Goal: Task Accomplishment & Management: Complete application form

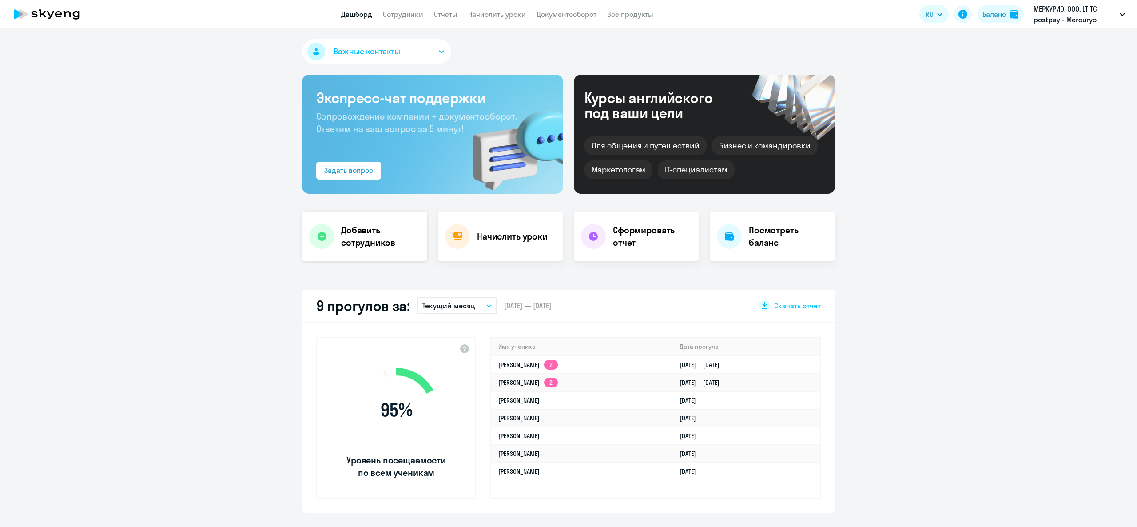
select select "english_adult_not_native_speaker"
select select "3"
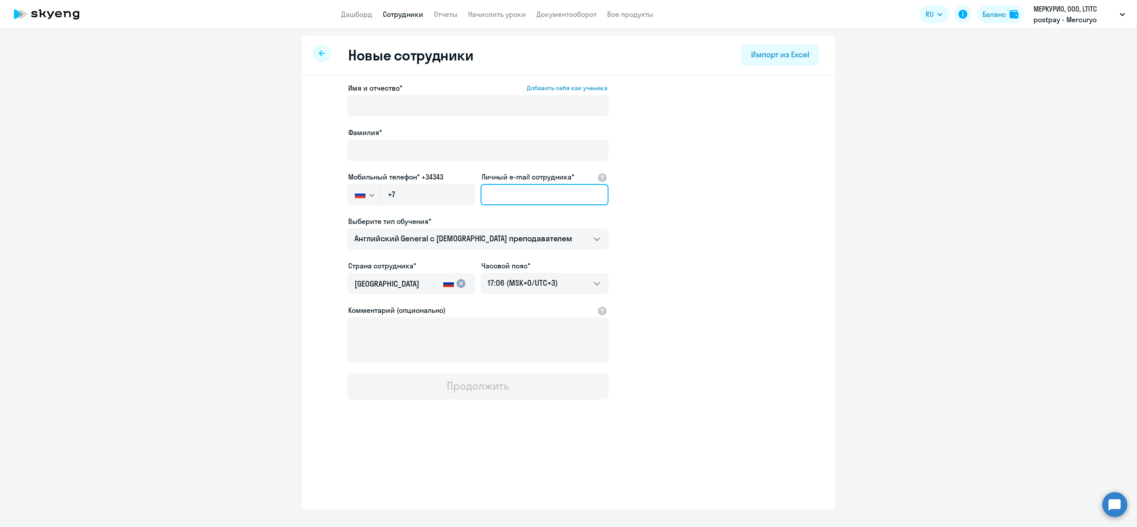
click at [534, 193] on input "Личный e-mail сотрудника*" at bounding box center [545, 194] width 128 height 21
paste input "[EMAIL_ADDRESS][DOMAIN_NAME]"
type input "[EMAIL_ADDRESS][DOMAIN_NAME]"
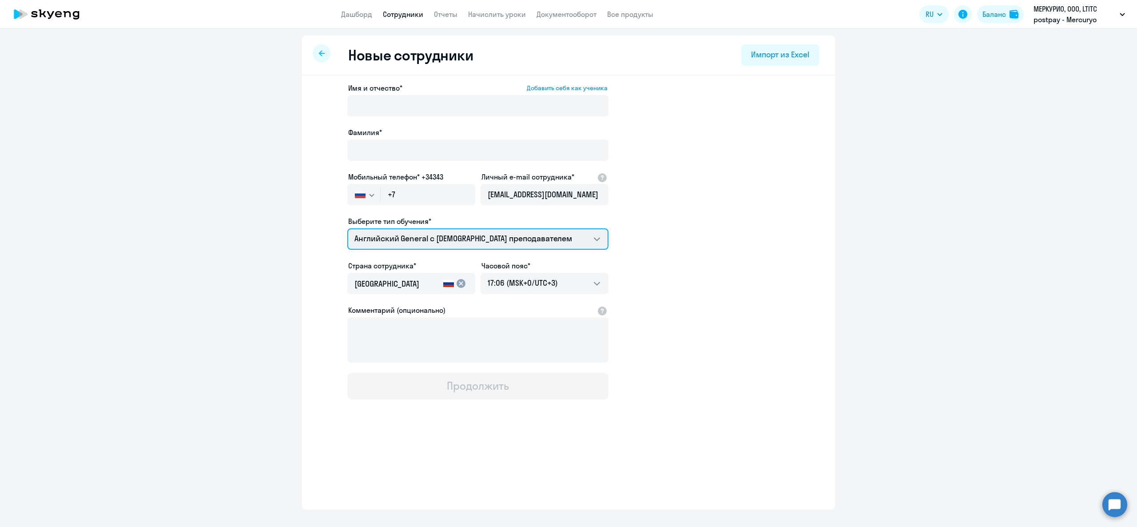
click at [510, 243] on select "COMMON.SERVICE_TITLE.LONG.SPANISH_ADULT_NOT_NATIVE_SPEAKER_PREMIUM Talks 15 мин…" at bounding box center [477, 238] width 261 height 21
select select "spanish_adult_not_native_speaker_premium"
click at [347, 228] on select "COMMON.SERVICE_TITLE.LONG.SPANISH_ADULT_NOT_NATIVE_SPEAKER_PREMIUM Talks 15 мин…" at bounding box center [477, 238] width 261 height 21
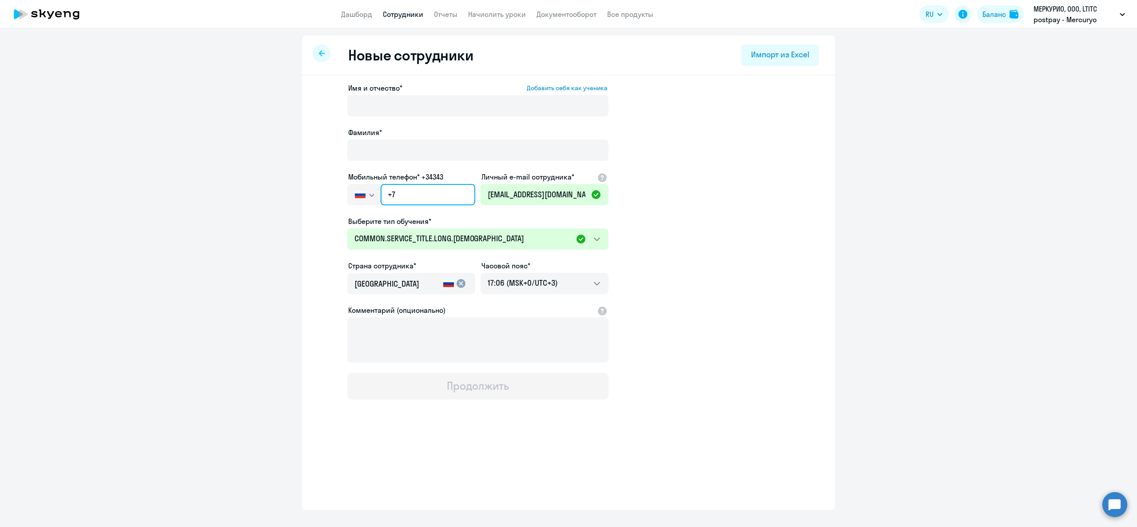
click at [398, 184] on input "+7" at bounding box center [428, 194] width 95 height 21
paste input "374 94-431-213"
type input "[PHONE_NUMBER]"
click at [694, 207] on app-new-student-form "Имя и отчество* Добавить себя как ученика [PERSON_NAME]* Мобильный телефон* +34…" at bounding box center [568, 241] width 505 height 317
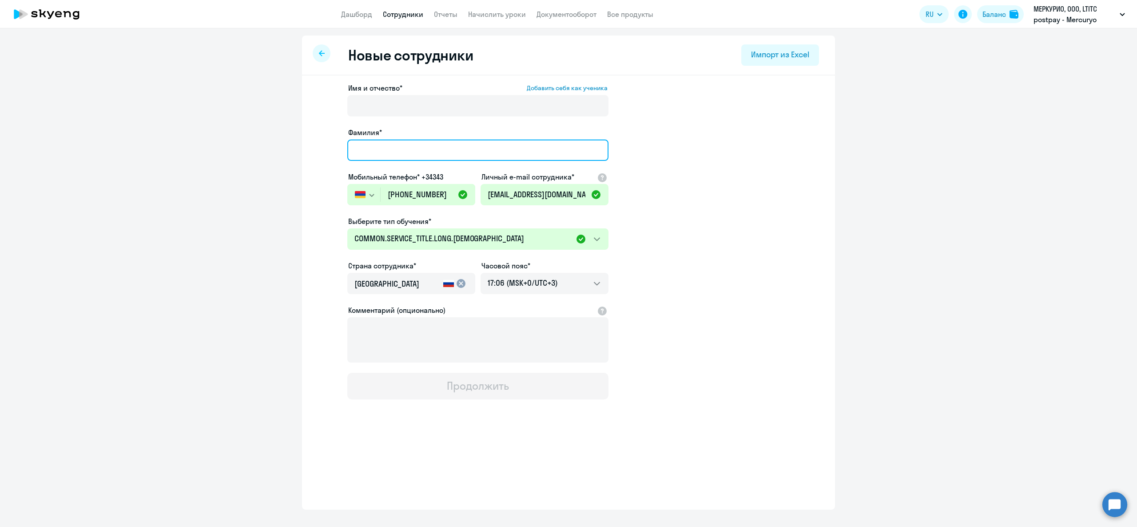
click at [410, 156] on input "Фамилия*" at bounding box center [477, 149] width 261 height 21
type input "R"
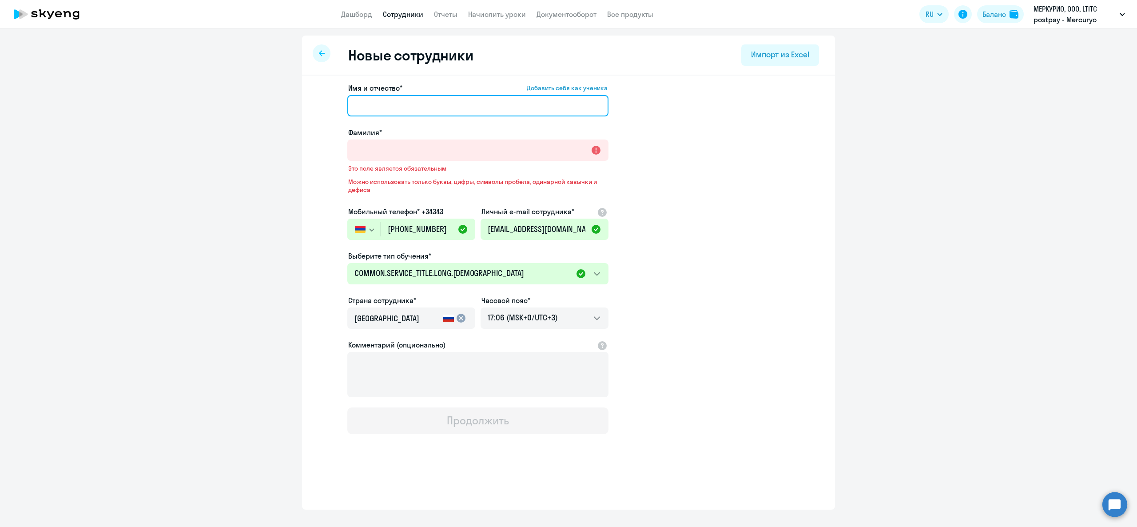
click at [413, 114] on input "Имя и отчество* Добавить себя как ученика" at bounding box center [477, 105] width 261 height 21
type input "Размик"
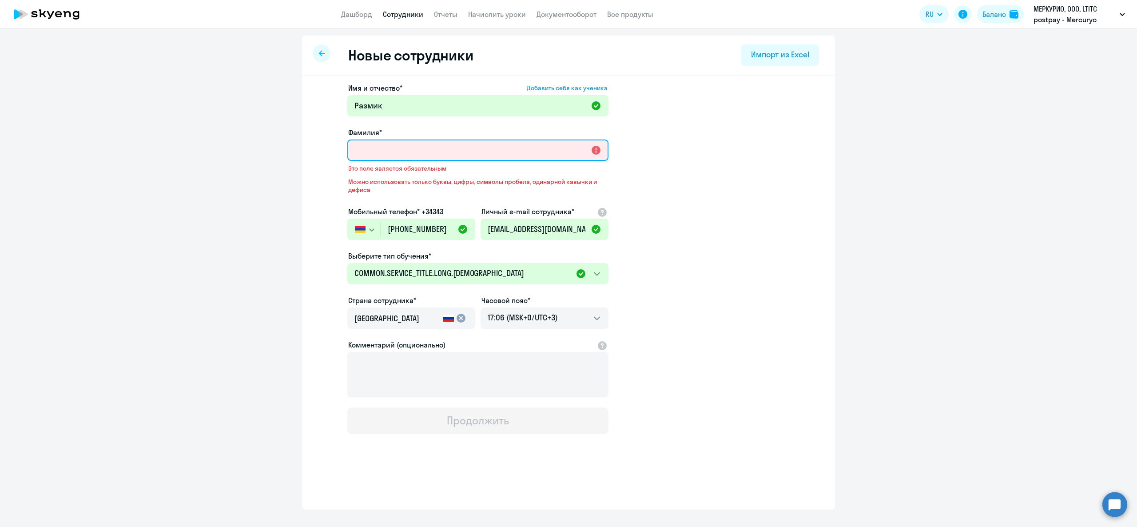
click at [416, 140] on input "Фамилия*" at bounding box center [477, 149] width 261 height 21
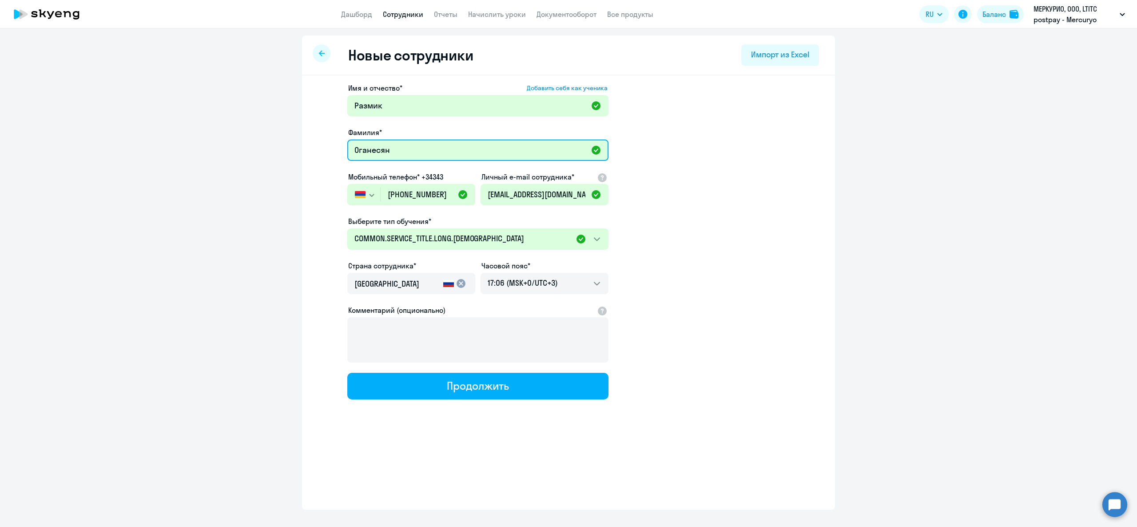
type input "Оганесян"
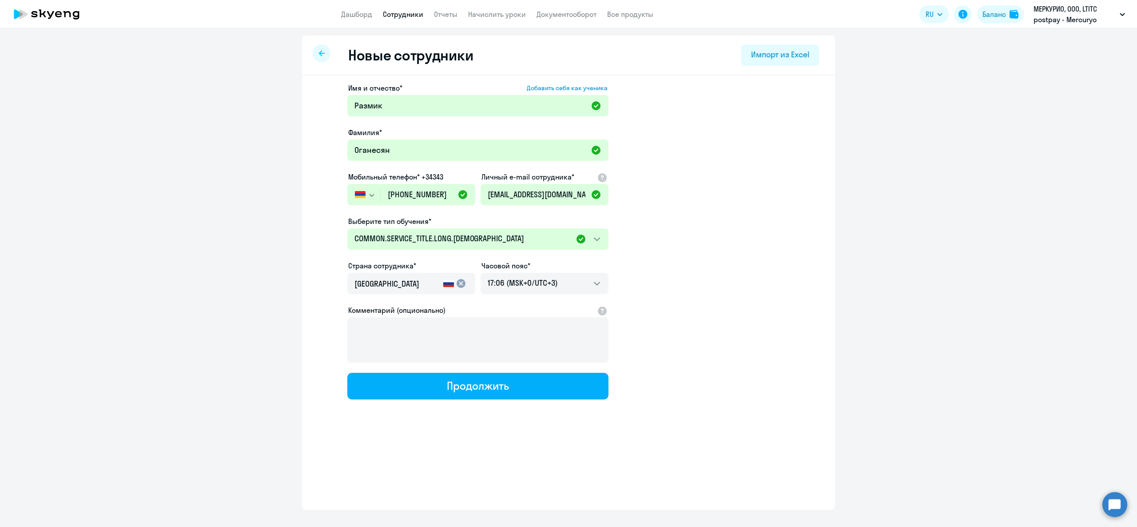
click at [802, 187] on app-new-student-form "Имя и отчество* Добавить себя как ученика [PERSON_NAME]* [PERSON_NAME] Мобильны…" at bounding box center [568, 241] width 505 height 317
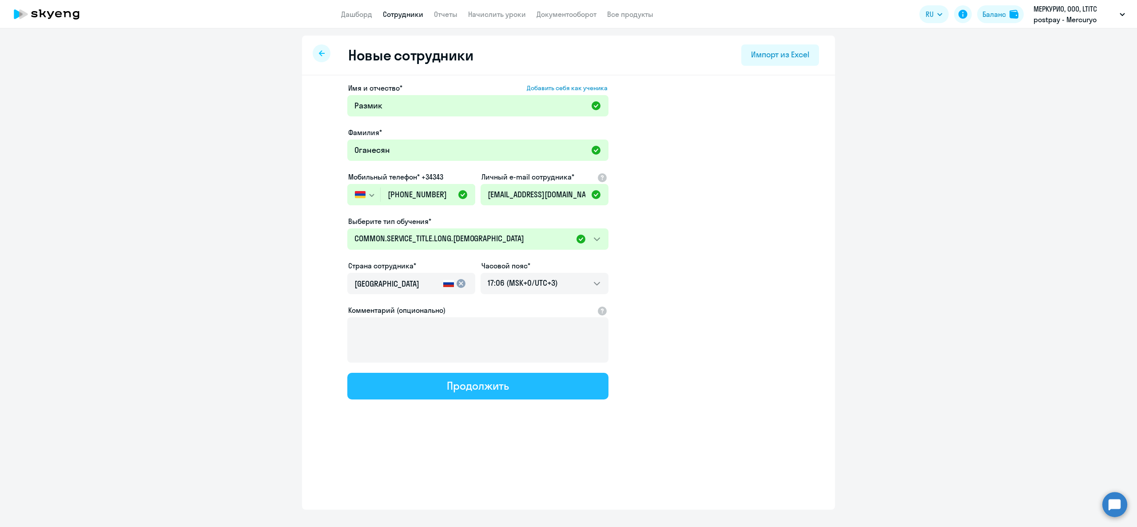
click at [415, 394] on button "Продолжить" at bounding box center [477, 386] width 261 height 27
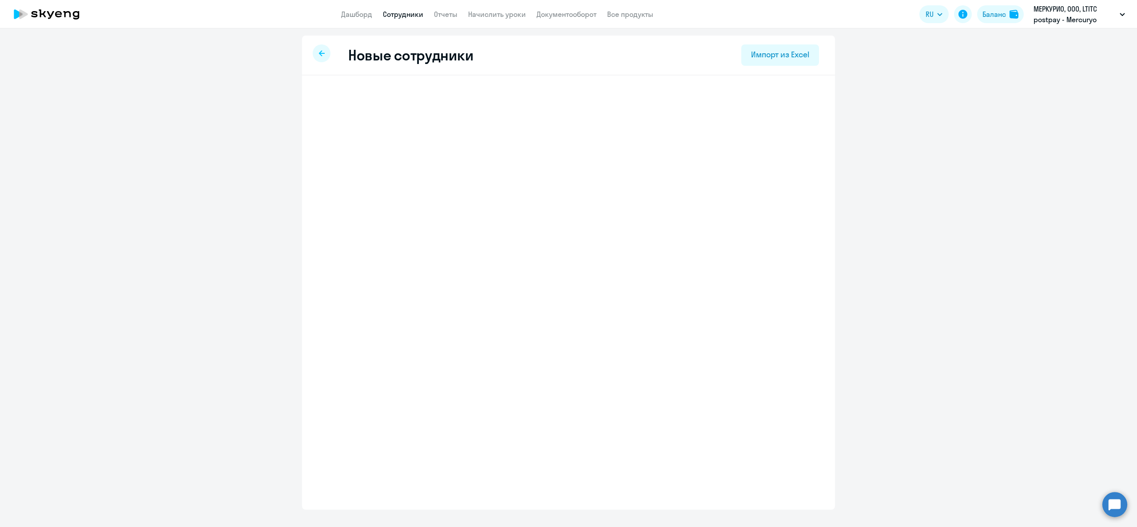
select select "spanish_adult_not_native_speaker_premium"
select select "3"
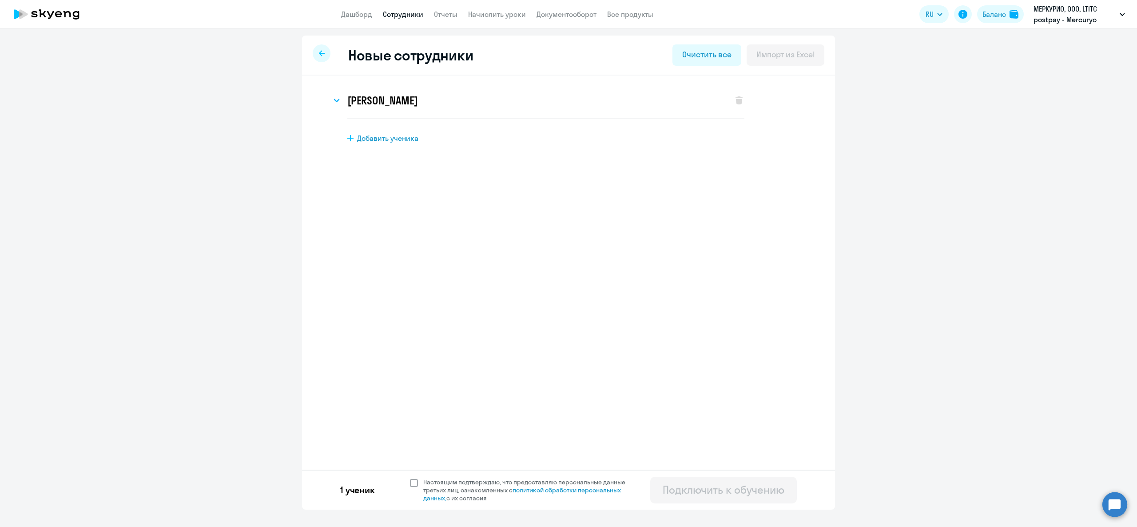
click at [413, 481] on span at bounding box center [414, 483] width 8 height 8
click at [410, 478] on input "Настоящим подтверждаю, что предоставляю персональные данные третьих лиц, ознако…" at bounding box center [410, 478] width 0 height 0
checkbox input "true"
click at [680, 483] on div "Подключить к обучению" at bounding box center [724, 489] width 122 height 14
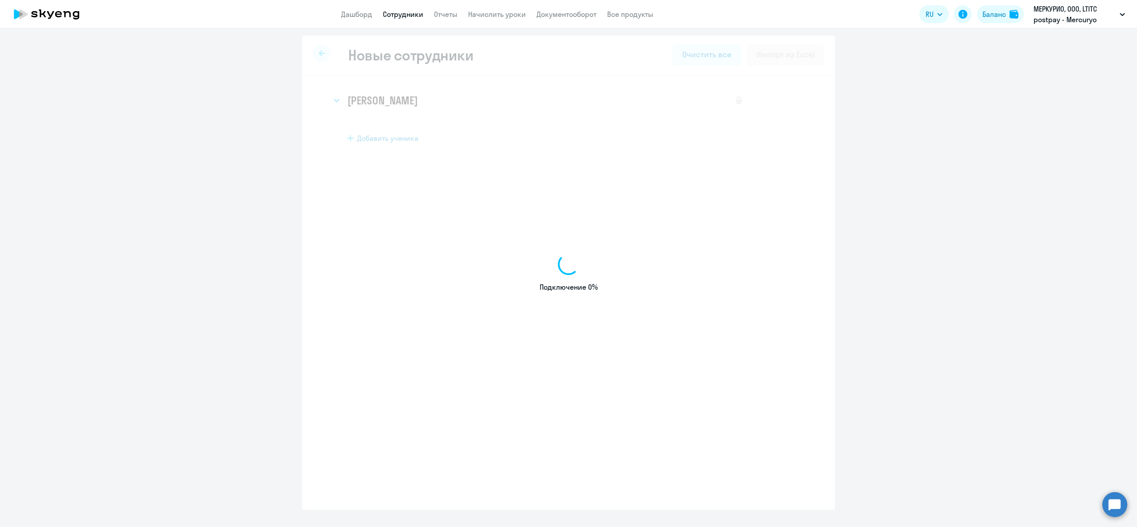
select select "english_adult_not_native_speaker"
select select "3"
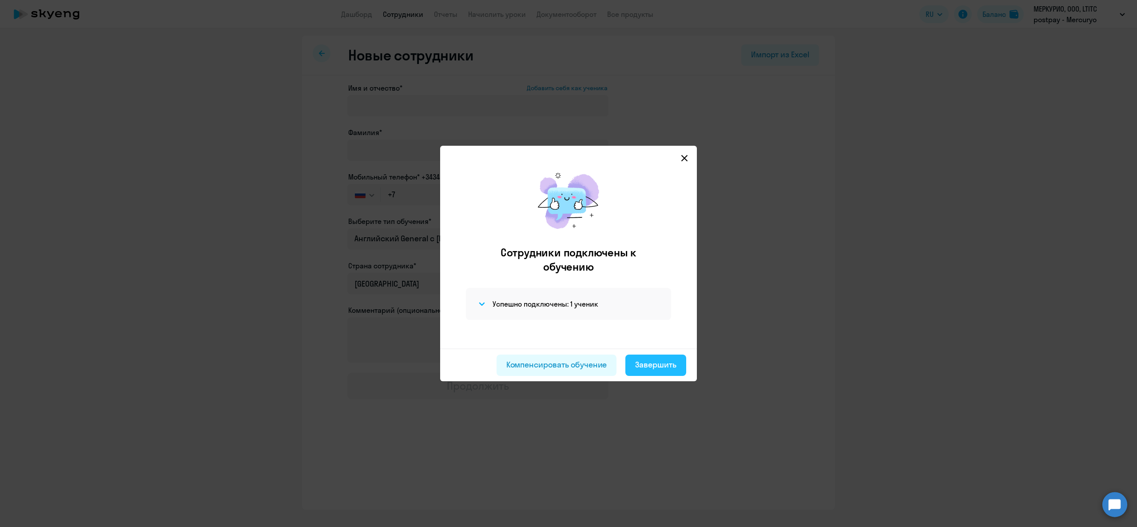
click at [662, 367] on div "Завершить" at bounding box center [655, 365] width 41 height 12
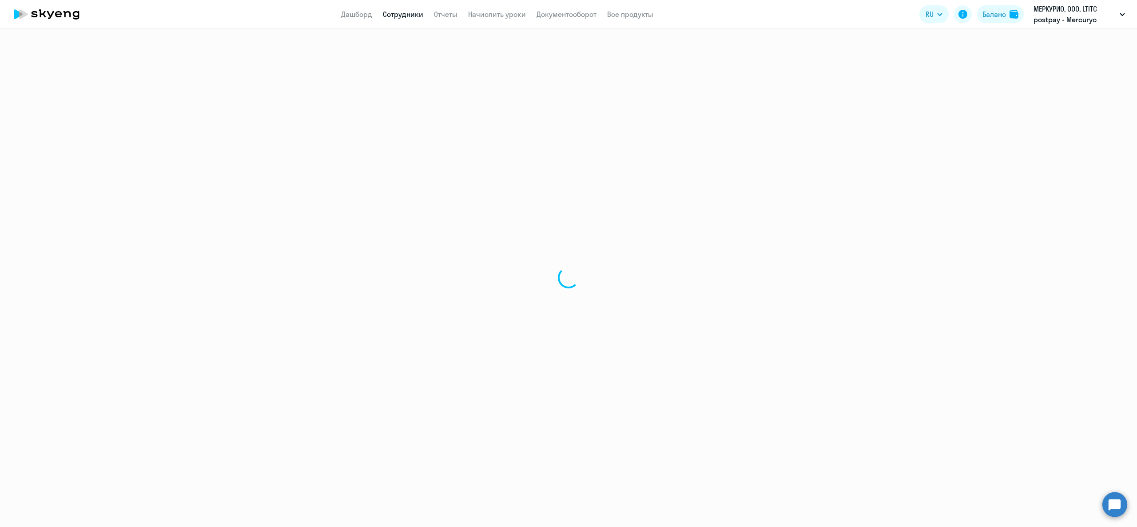
select select "30"
